Goal: Entertainment & Leisure: Consume media (video, audio)

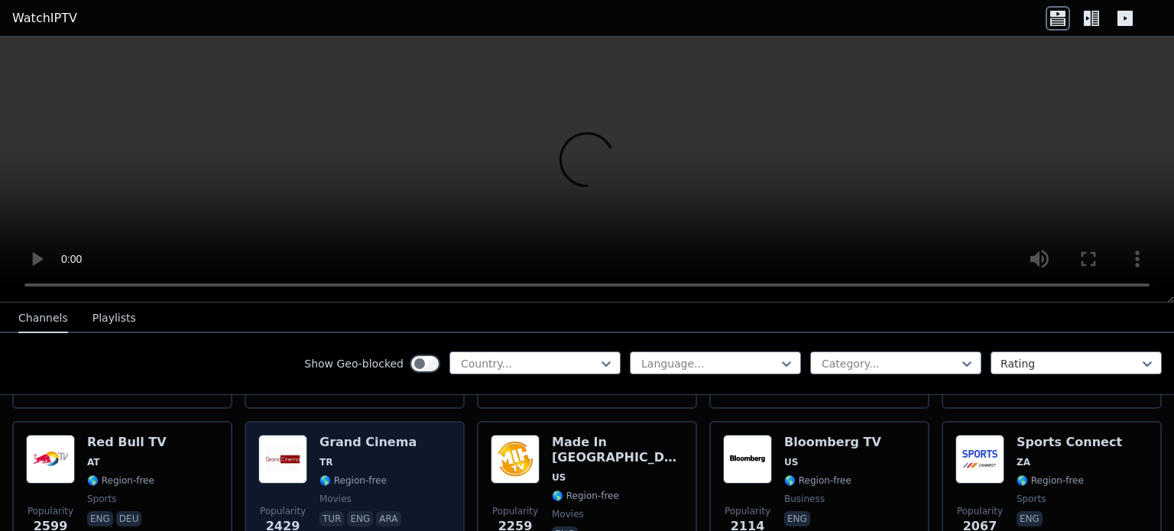
scroll to position [611, 0]
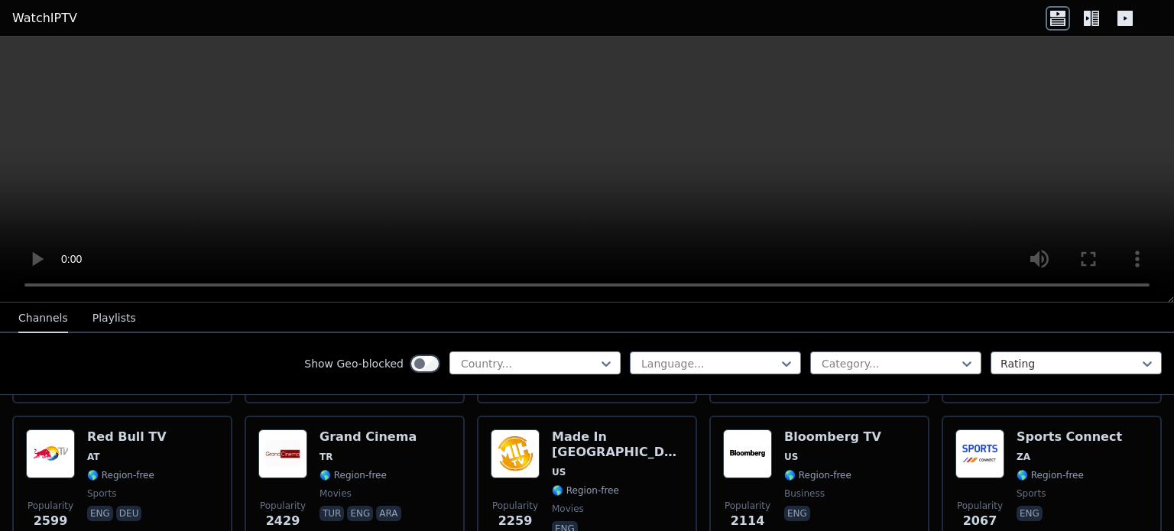
click at [553, 364] on div at bounding box center [528, 363] width 139 height 15
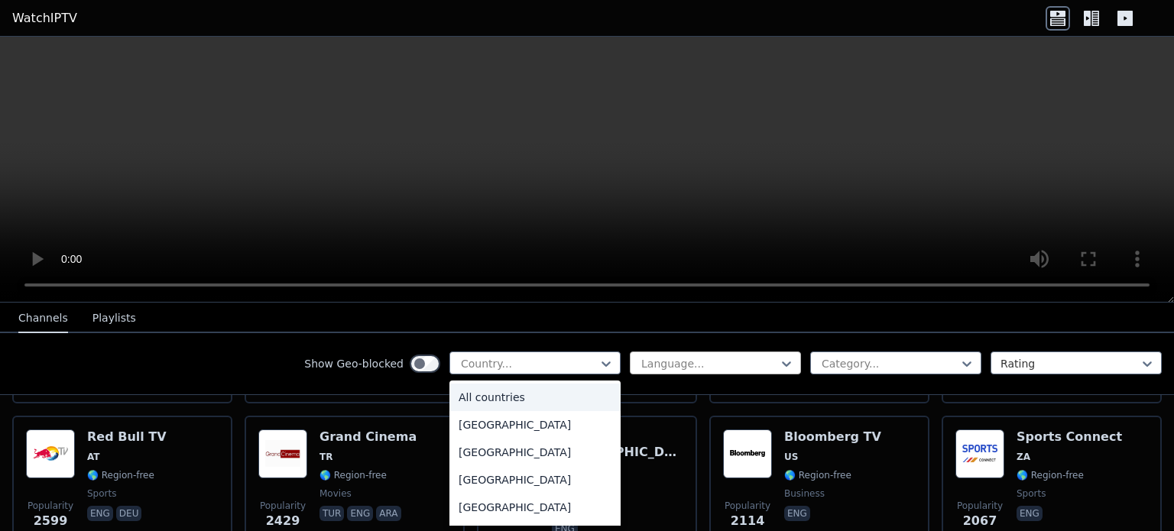
drag, startPoint x: 553, startPoint y: 364, endPoint x: 646, endPoint y: 369, distance: 92.6
click at [554, 364] on div at bounding box center [528, 363] width 139 height 15
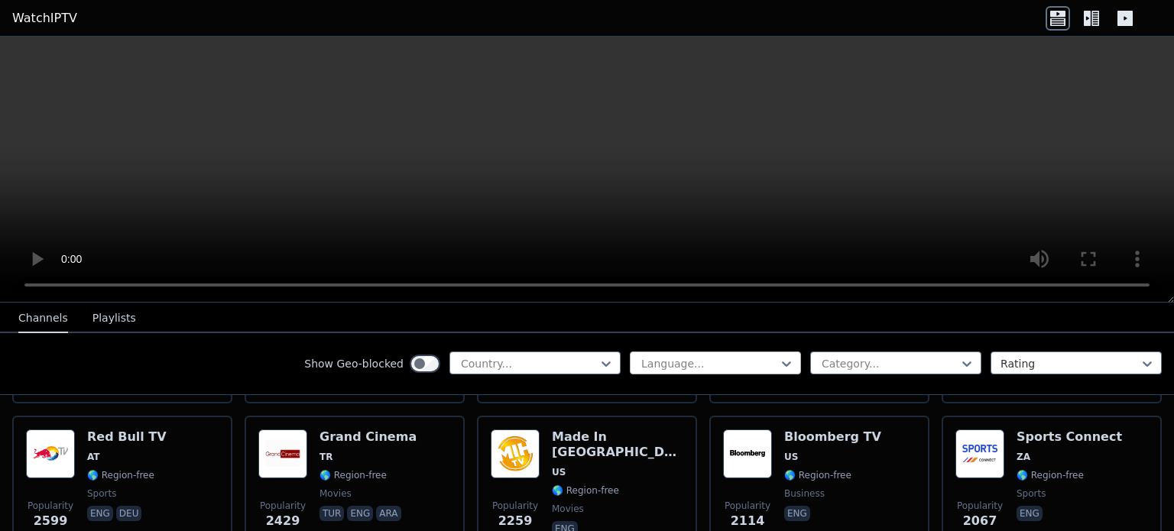
click at [661, 366] on div at bounding box center [709, 363] width 139 height 15
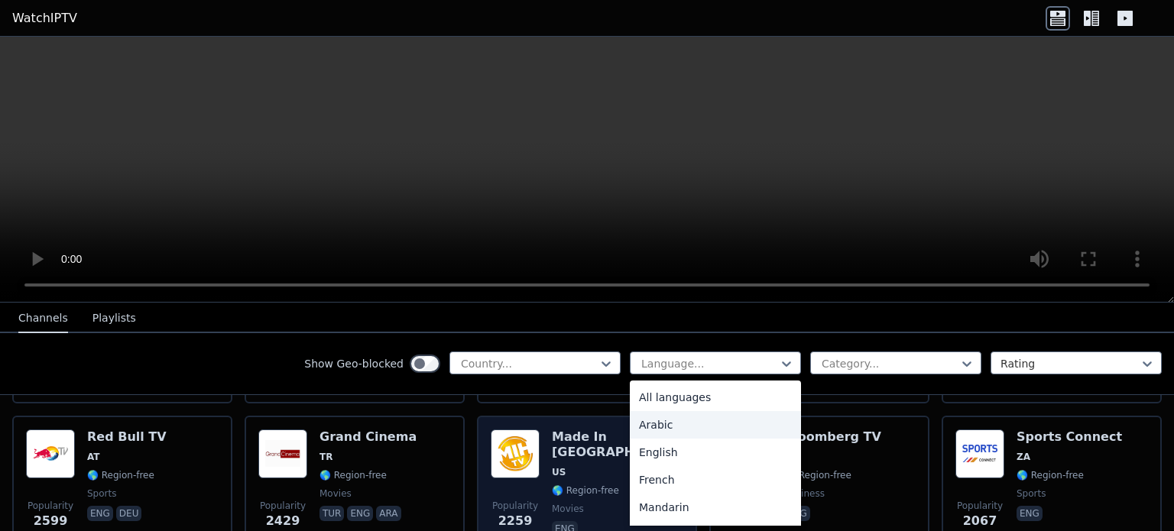
click at [660, 416] on div "Arabic" at bounding box center [715, 425] width 171 height 28
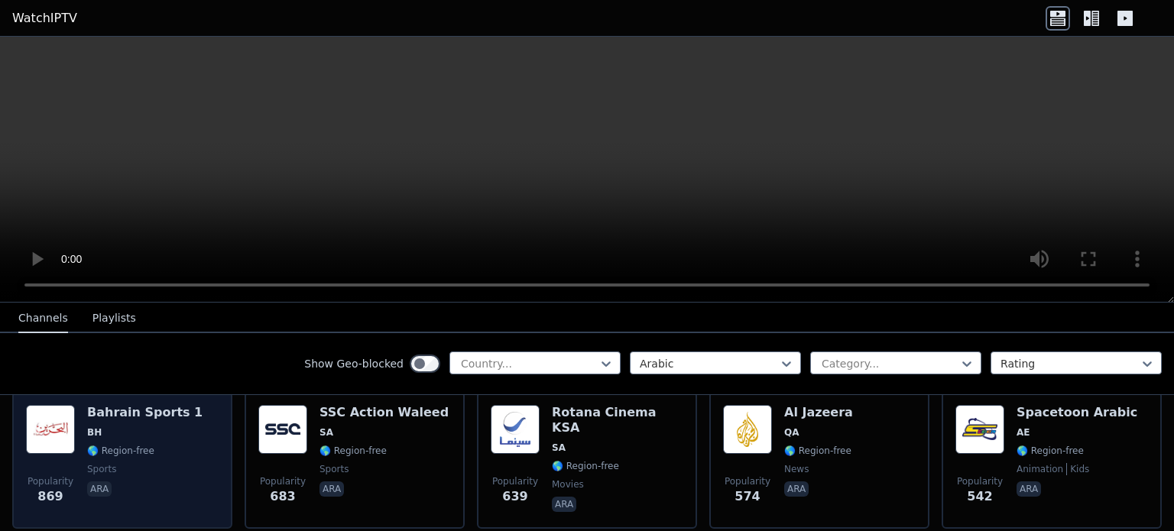
scroll to position [382, 0]
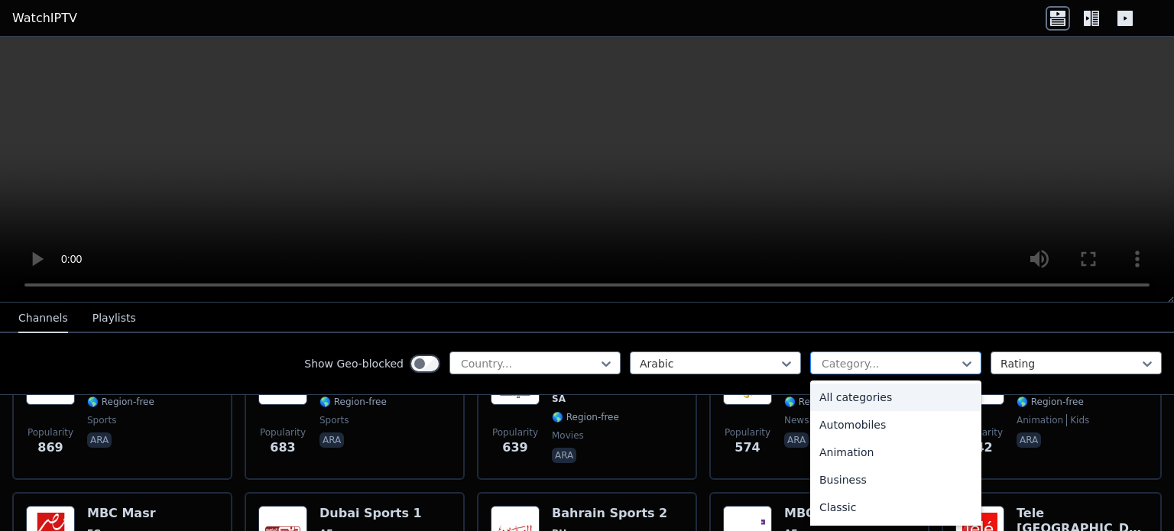
click at [903, 367] on div at bounding box center [889, 363] width 139 height 15
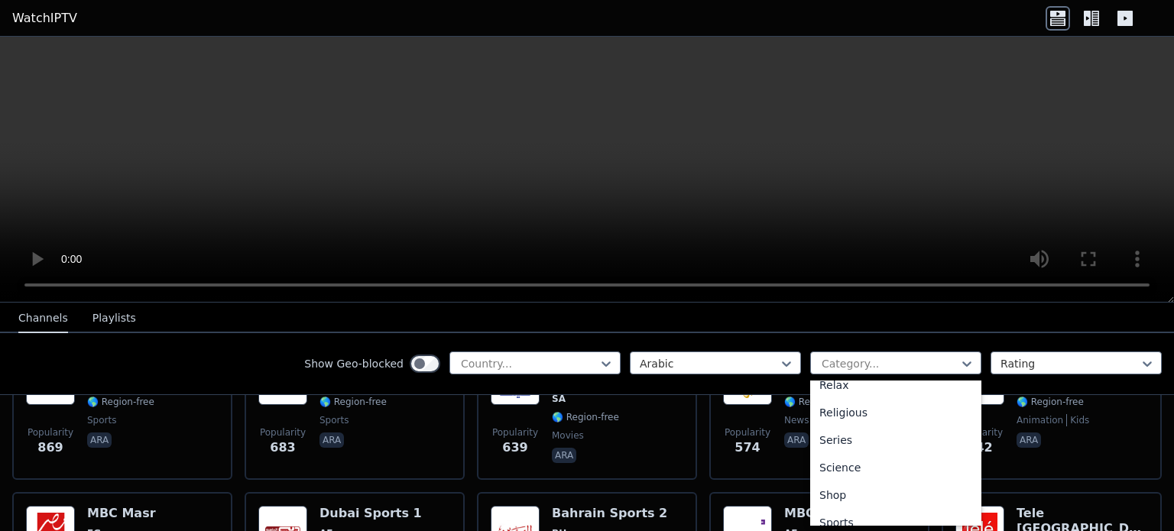
scroll to position [603, 0]
click at [847, 453] on div "Sports" at bounding box center [895, 455] width 171 height 28
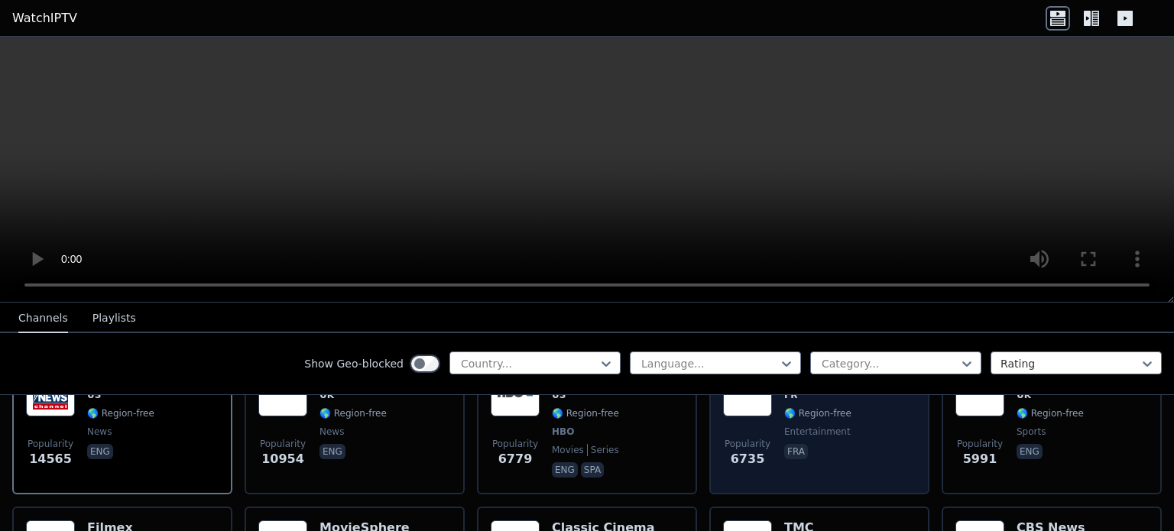
scroll to position [229, 0]
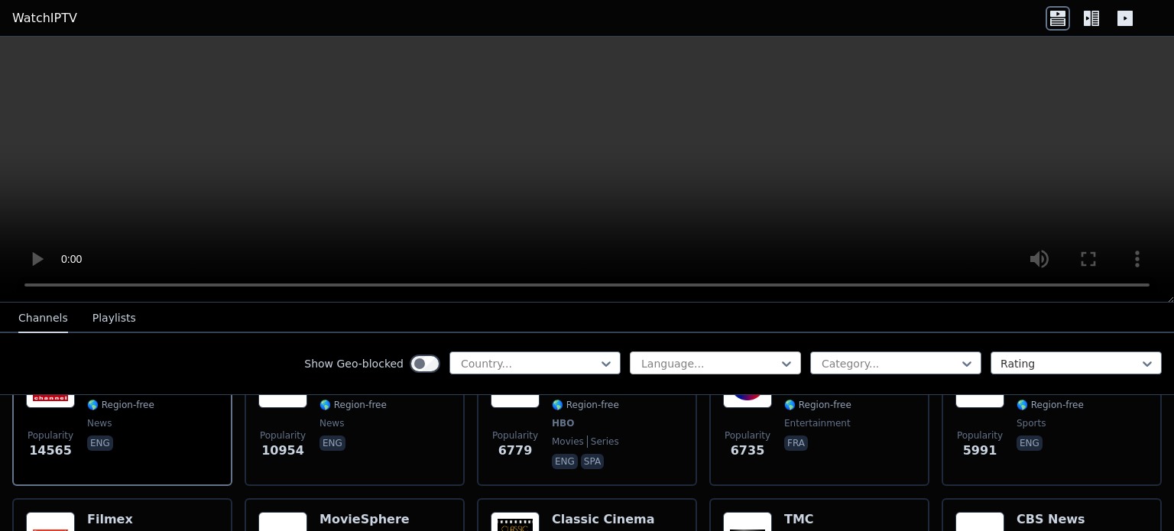
click at [707, 362] on div at bounding box center [709, 363] width 139 height 15
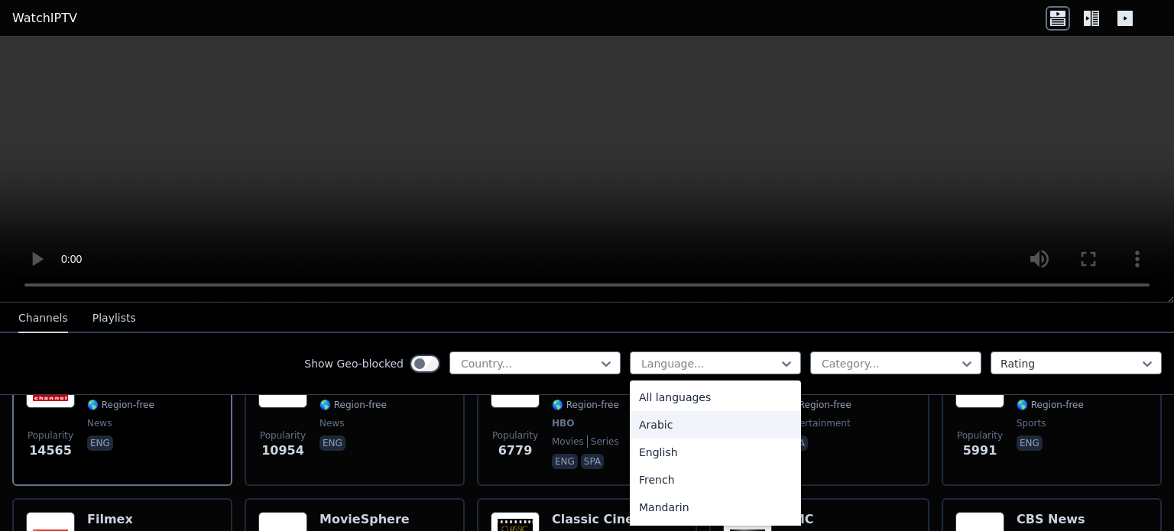
click at [650, 429] on div "Arabic" at bounding box center [715, 425] width 171 height 28
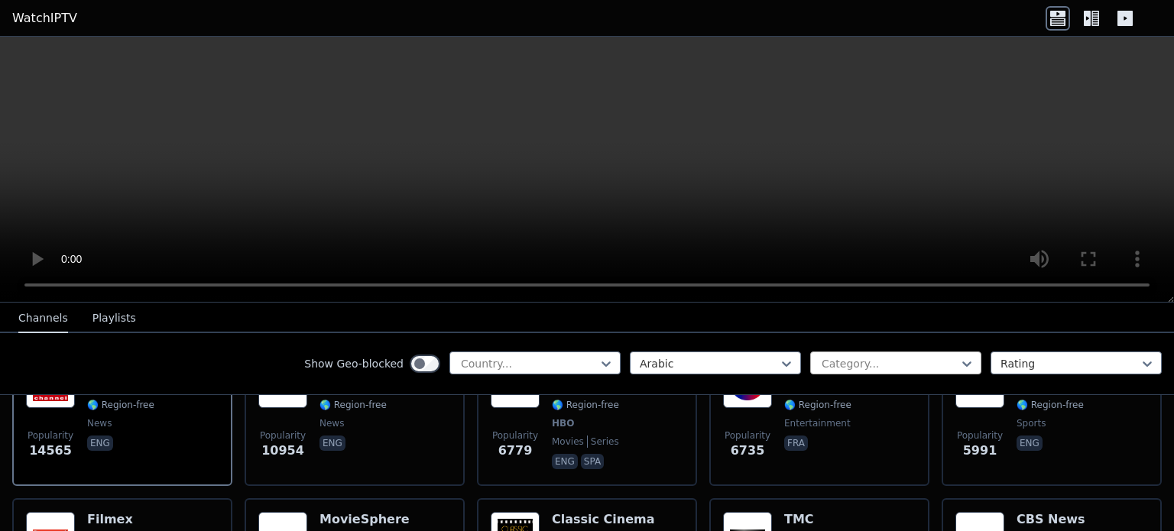
click at [843, 360] on div at bounding box center [889, 363] width 139 height 15
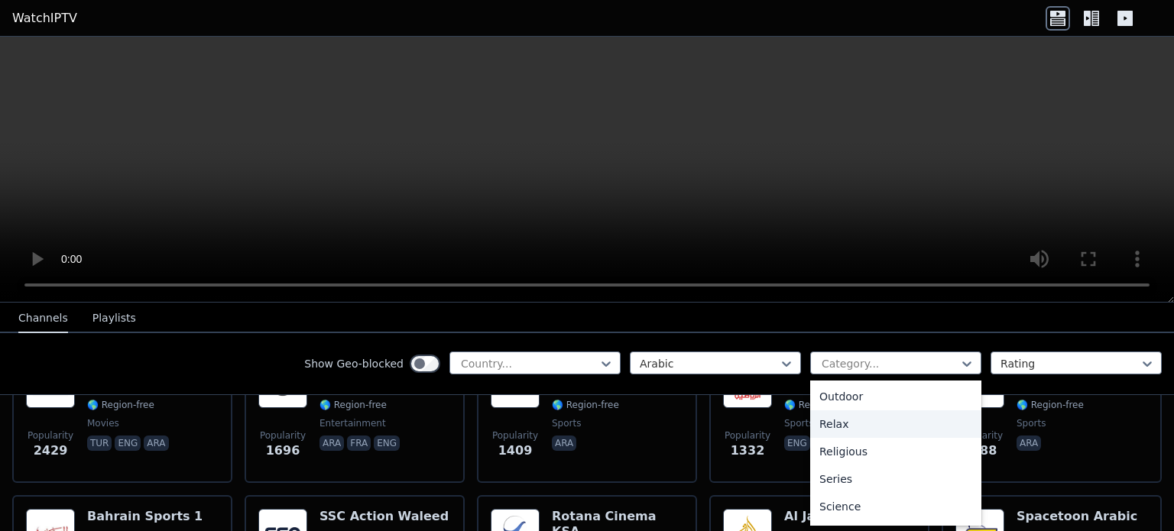
scroll to position [603, 0]
click at [824, 457] on div "Sports" at bounding box center [895, 455] width 171 height 28
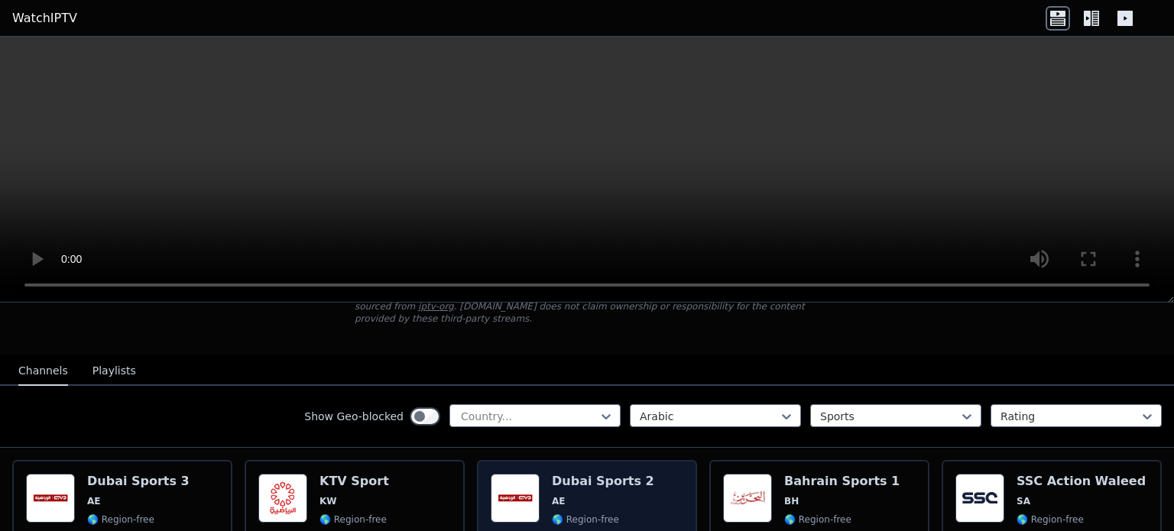
scroll to position [76, 0]
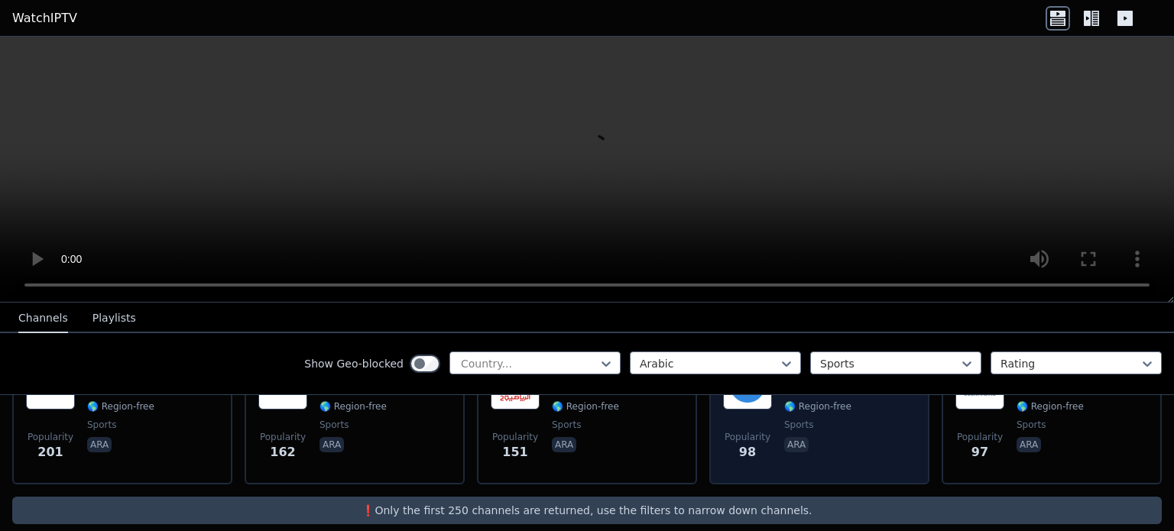
scroll to position [529, 0]
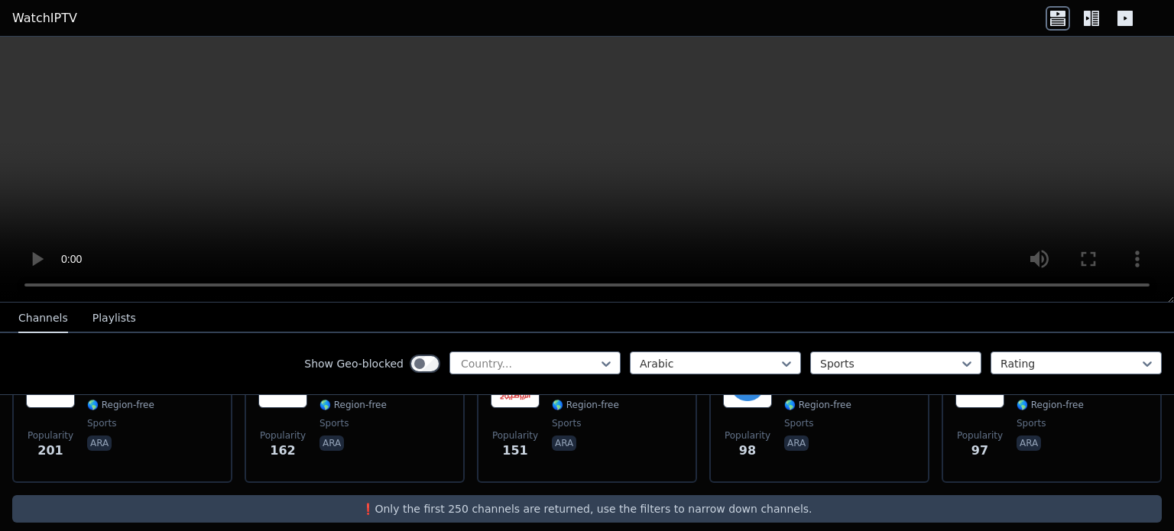
click at [425, 501] on p "❗️Only the first 250 channels are returned, use the filters to narrow down chan…" at bounding box center [586, 508] width 1137 height 15
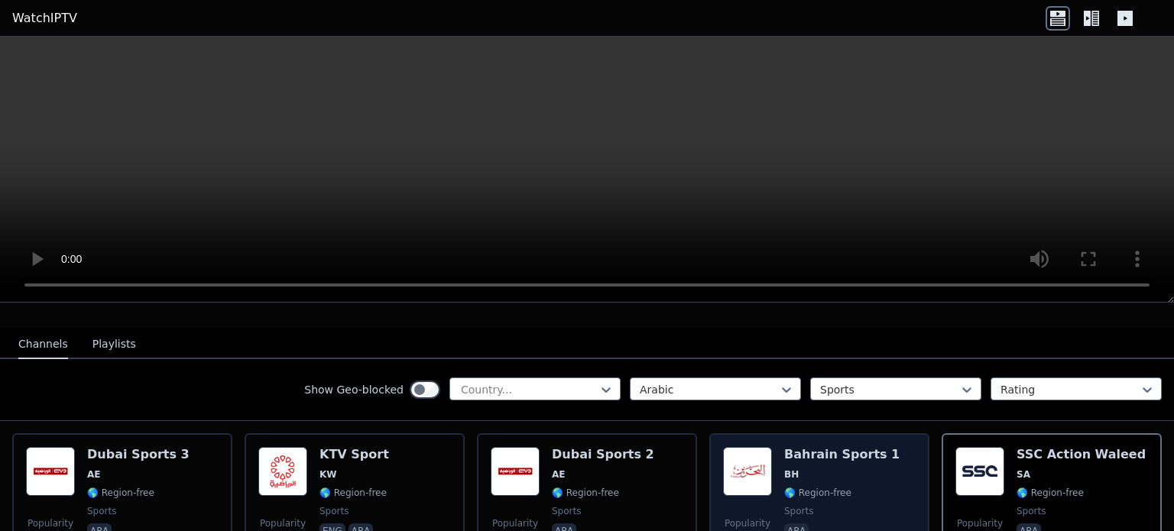
scroll to position [153, 0]
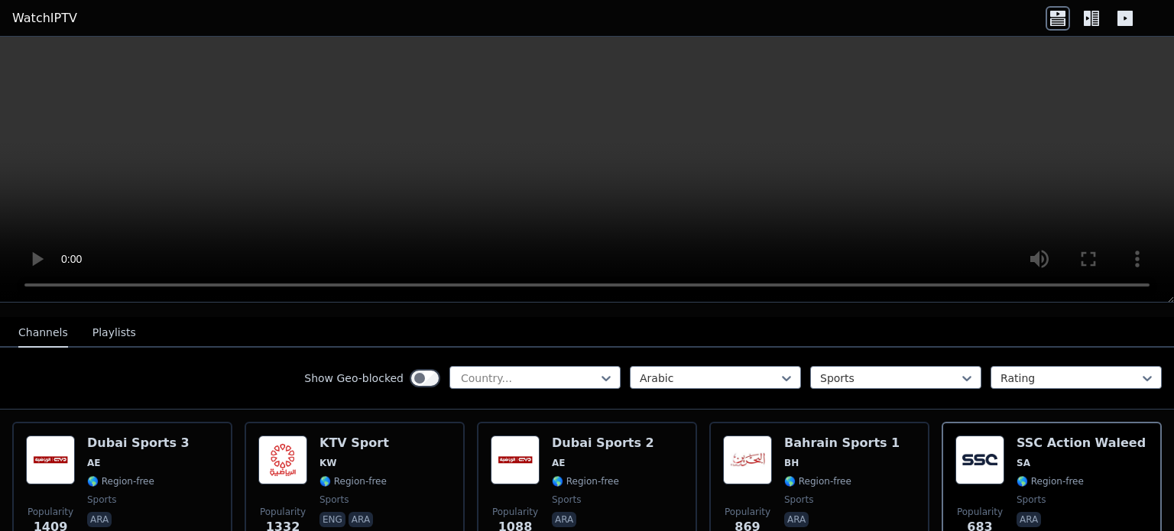
click at [122, 320] on div "Channels Playlists" at bounding box center [77, 333] width 142 height 29
click at [105, 323] on button "Playlists" at bounding box center [114, 333] width 44 height 29
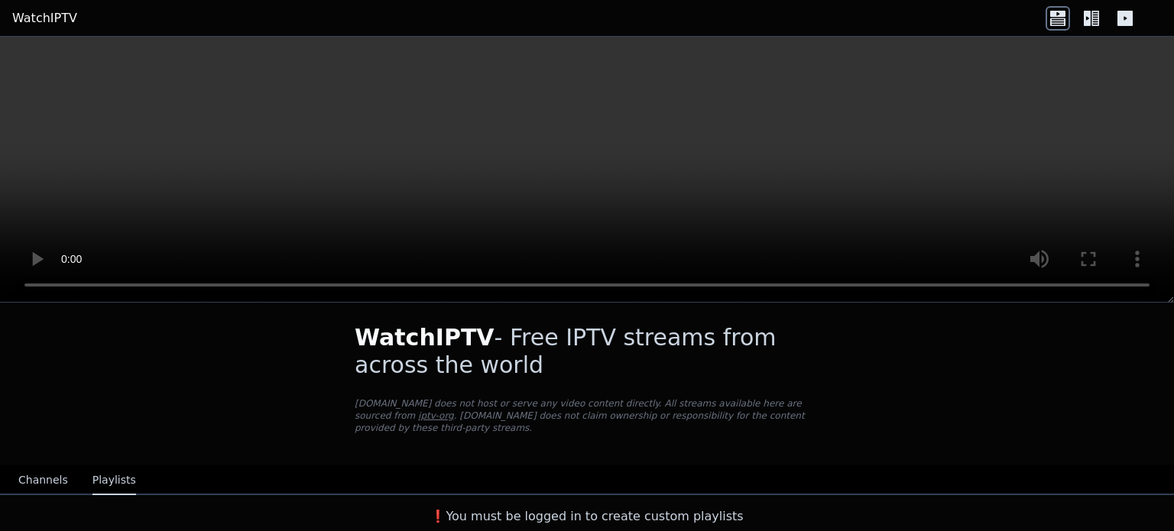
scroll to position [0, 0]
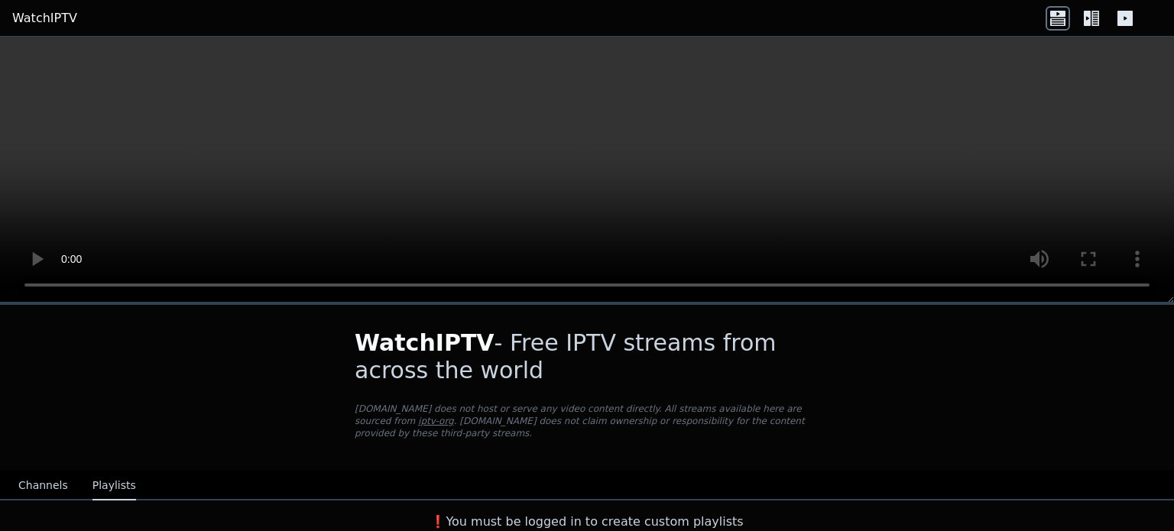
click at [48, 471] on button "Channels" at bounding box center [43, 485] width 50 height 29
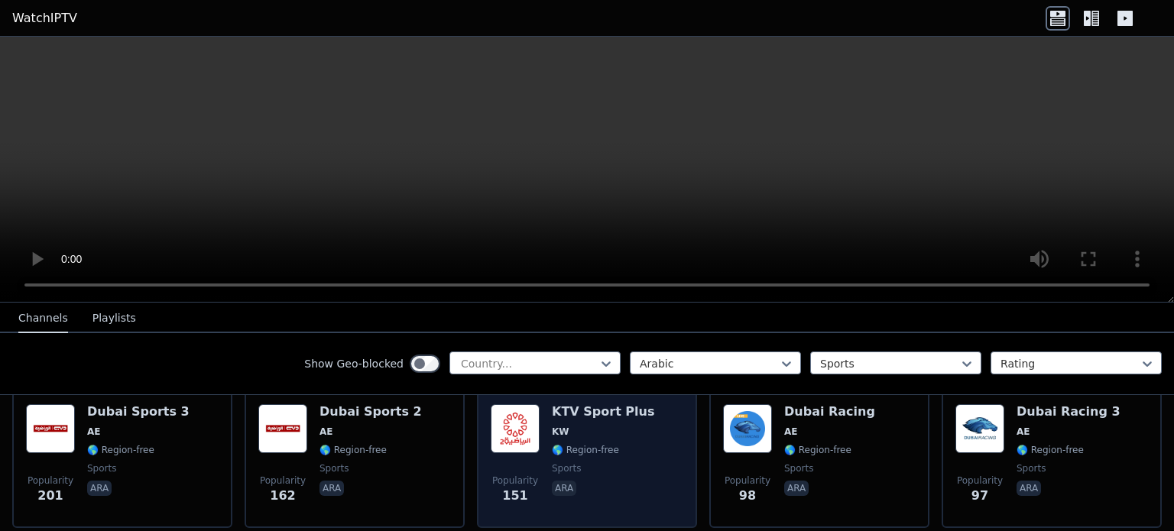
scroll to position [529, 0]
